Goal: Navigation & Orientation: Find specific page/section

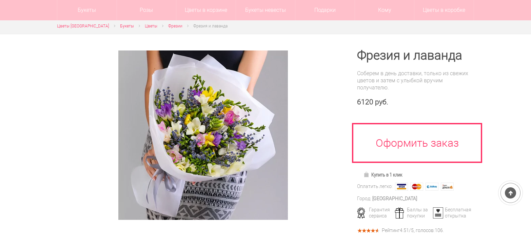
scroll to position [34, 0]
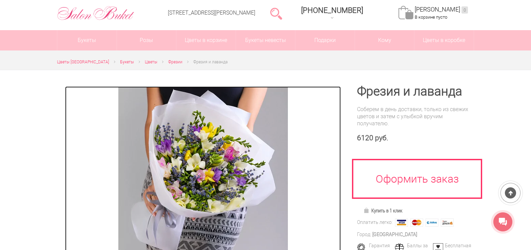
click at [200, 166] on img at bounding box center [203, 171] width 170 height 170
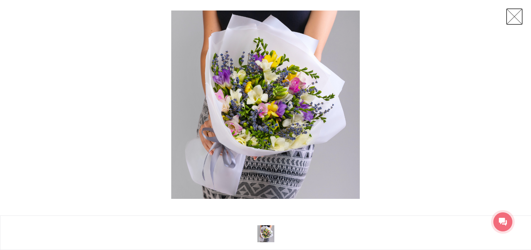
click at [518, 14] on link at bounding box center [514, 16] width 17 height 17
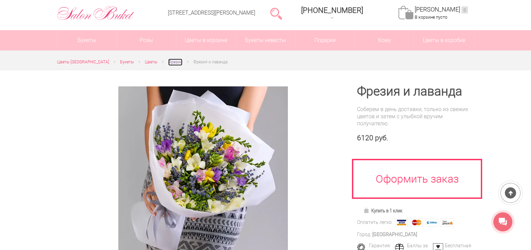
click at [170, 62] on span "Фрезии" at bounding box center [175, 62] width 14 height 5
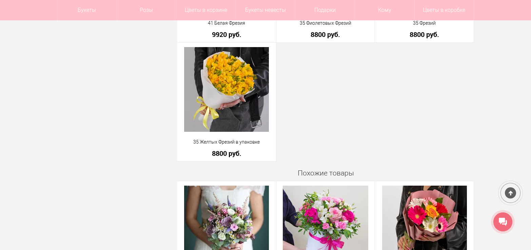
scroll to position [1221, 0]
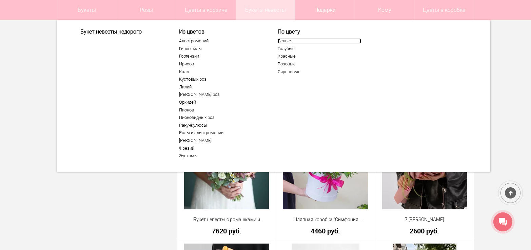
click at [280, 41] on link "Белые" at bounding box center [319, 40] width 83 height 5
